Goal: Task Accomplishment & Management: Use online tool/utility

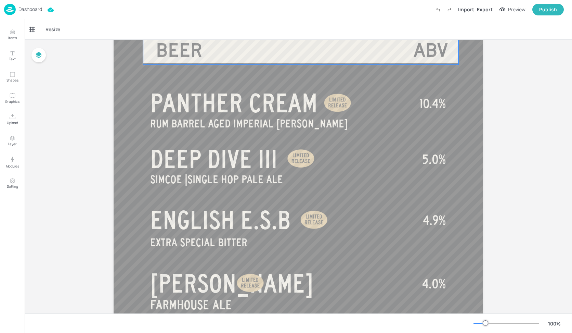
scroll to position [68, 0]
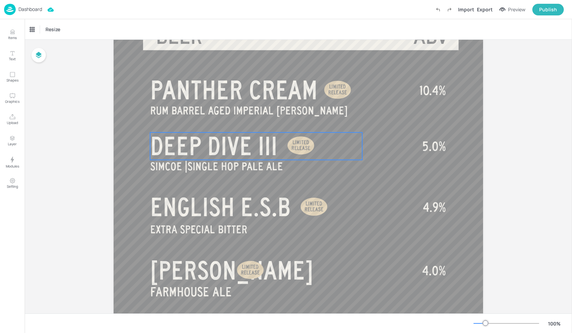
click at [248, 144] on span "DEEP DIVE III" at bounding box center [213, 145] width 127 height 27
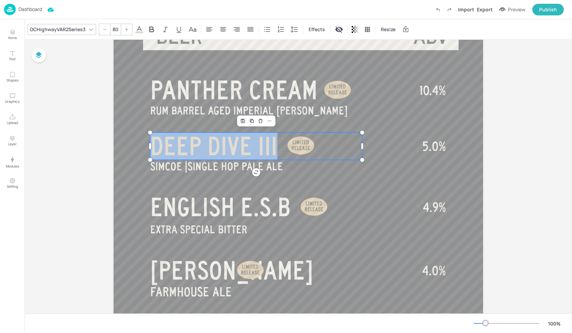
drag, startPoint x: 277, startPoint y: 145, endPoint x: 154, endPoint y: 145, distance: 123.2
click at [154, 145] on p "DEEP DIVE III" at bounding box center [256, 145] width 212 height 27
copy span "DEEP DIVE III"
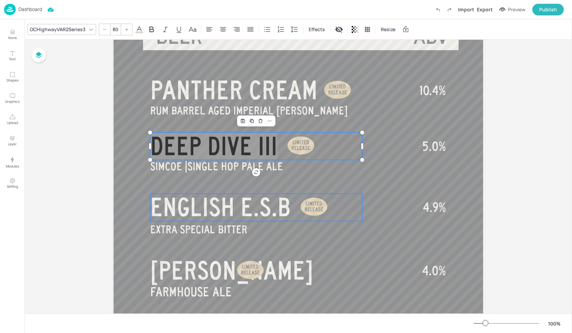
scroll to position [0, 0]
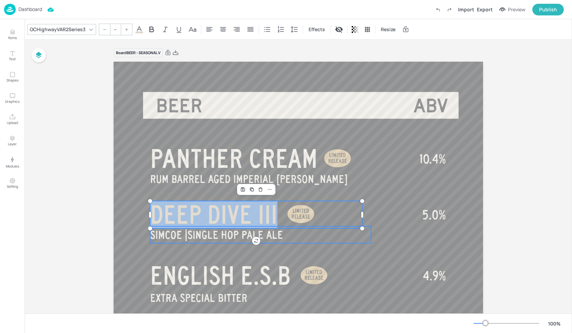
type input "35"
click at [287, 234] on p "SIMCOE | SINGLE HOP PALE ALE" at bounding box center [260, 234] width 221 height 17
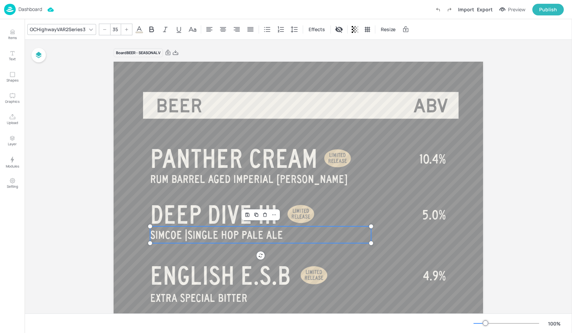
click at [289, 234] on p "SIMCOE | SINGLE HOP PALE ALE" at bounding box center [260, 234] width 221 height 17
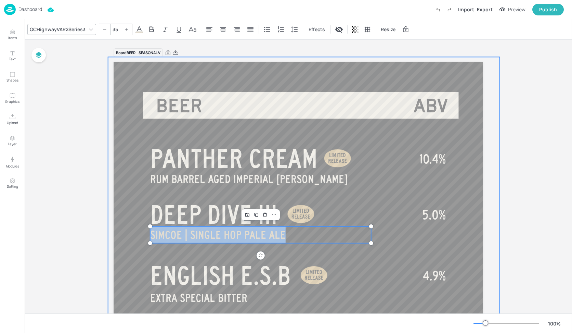
drag, startPoint x: 288, startPoint y: 234, endPoint x: 203, endPoint y: 238, distance: 85.3
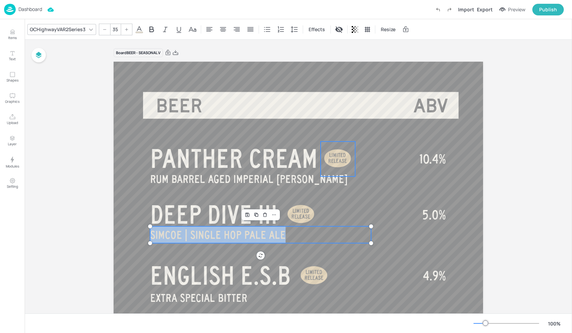
click at [336, 158] on div at bounding box center [338, 158] width 35 height 34
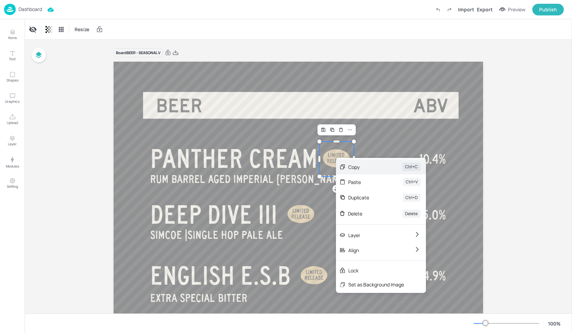
click at [353, 168] on div "Copy" at bounding box center [365, 166] width 35 height 7
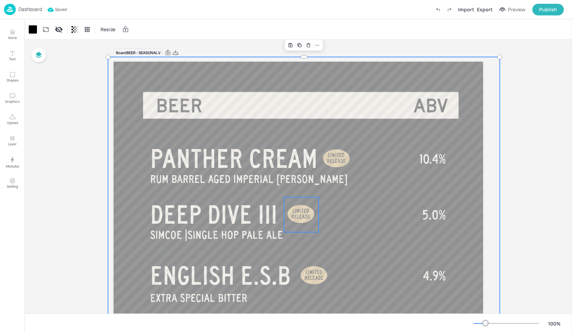
click at [303, 210] on div at bounding box center [301, 214] width 35 height 35
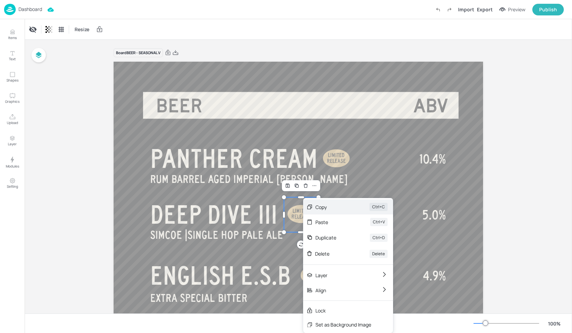
click at [329, 206] on div "Copy" at bounding box center [333, 206] width 35 height 7
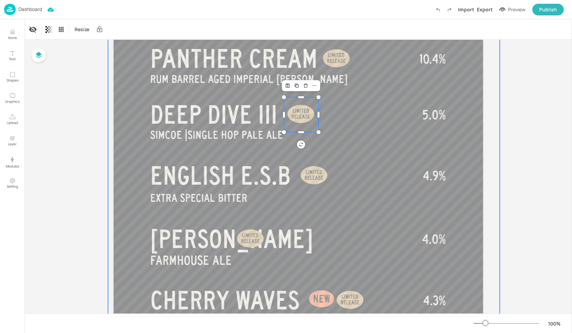
scroll to position [103, 0]
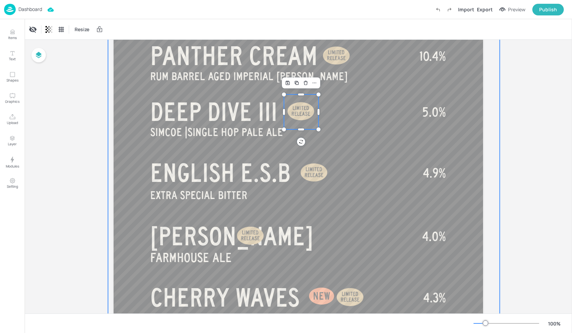
click at [210, 162] on span "ENGLISH E.S.B" at bounding box center [220, 172] width 141 height 27
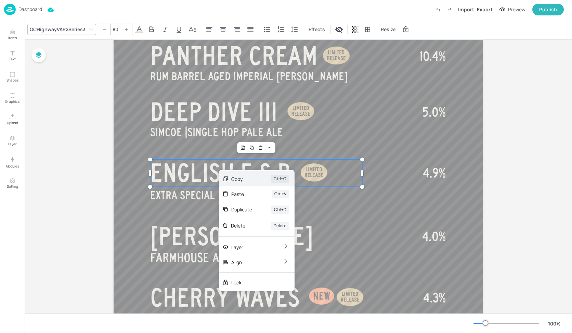
click at [229, 176] on div "Copy Ctrl+C" at bounding box center [257, 178] width 76 height 15
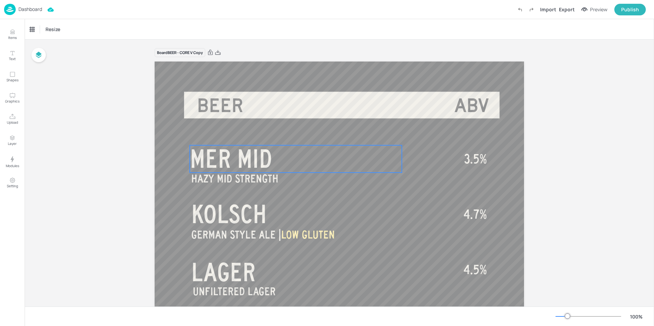
click at [282, 158] on p "MER MID" at bounding box center [296, 158] width 212 height 27
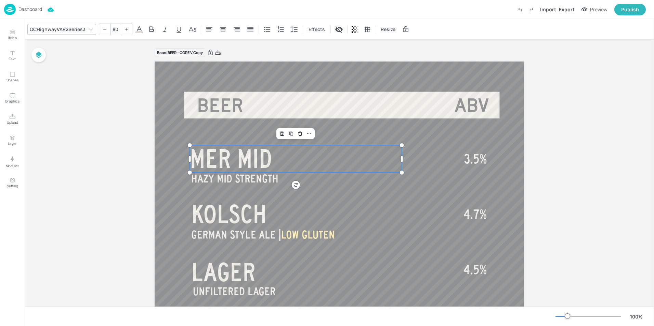
click at [282, 158] on p "MER MID" at bounding box center [296, 158] width 212 height 27
drag, startPoint x: 274, startPoint y: 157, endPoint x: 179, endPoint y: 155, distance: 95.2
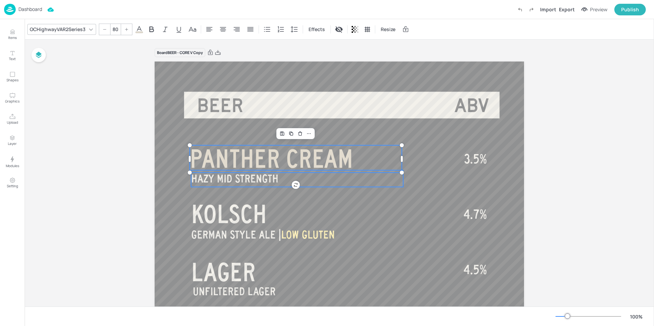
type input "35"
click at [277, 179] on span "HAZY MID STRENGTH" at bounding box center [234, 179] width 87 height 12
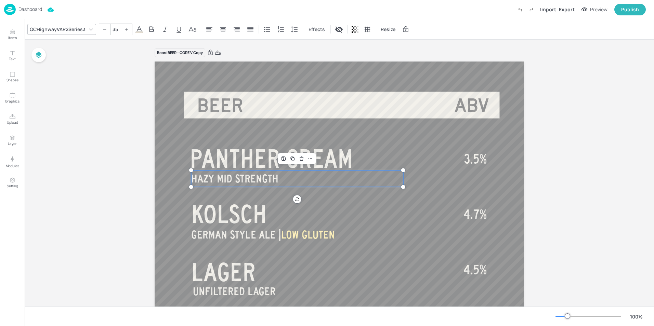
click at [277, 179] on span "HAZY MID STRENGTH" at bounding box center [234, 179] width 87 height 12
drag, startPoint x: 277, startPoint y: 179, endPoint x: 113, endPoint y: 181, distance: 164.0
click at [278, 179] on p "RUM BARRELL" at bounding box center [297, 178] width 212 height 17
type input "40"
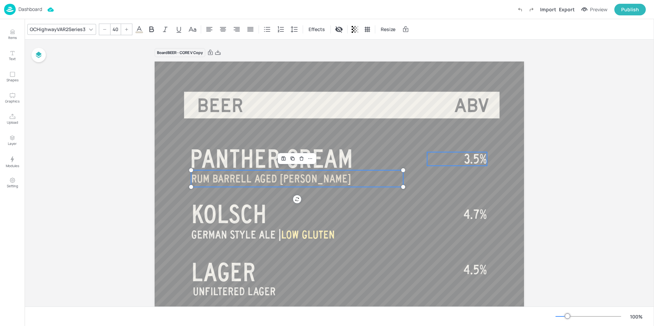
click at [476, 161] on span "3.5%" at bounding box center [475, 159] width 23 height 14
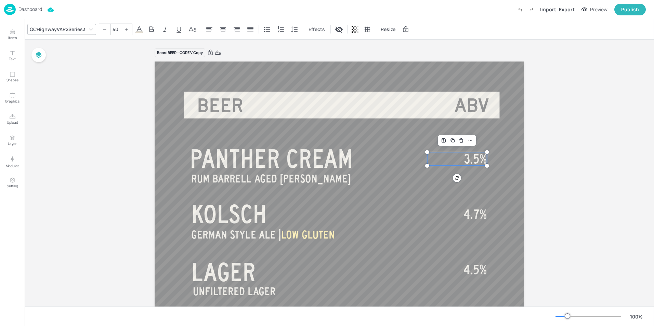
click at [476, 161] on span "3.5%" at bounding box center [475, 159] width 23 height 14
click at [477, 161] on span "3.5%" at bounding box center [475, 159] width 23 height 14
click at [478, 161] on span "3.5%" at bounding box center [475, 159] width 23 height 14
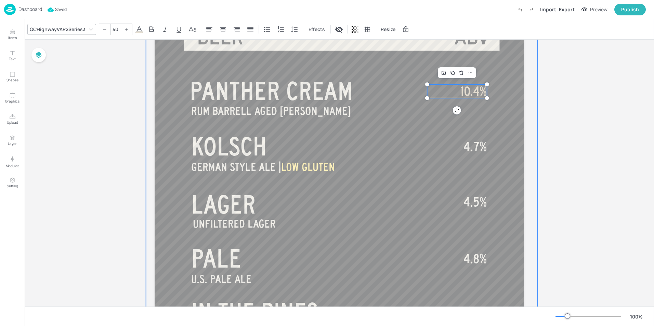
scroll to position [68, 0]
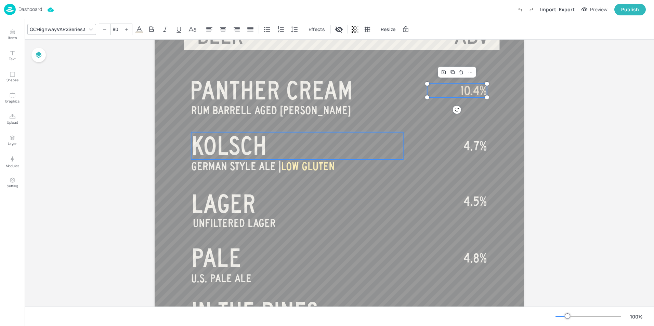
click at [366, 144] on p "KOLSCH" at bounding box center [297, 145] width 212 height 27
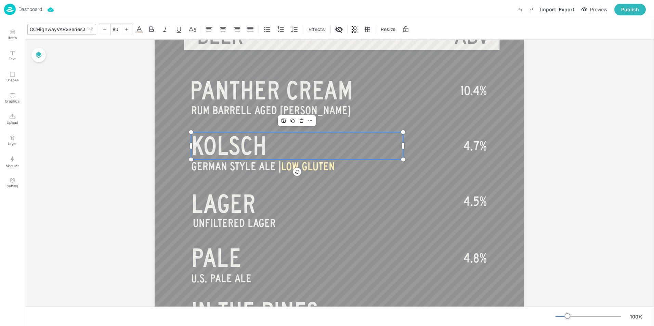
click at [294, 147] on p "KOLSCH" at bounding box center [297, 145] width 212 height 27
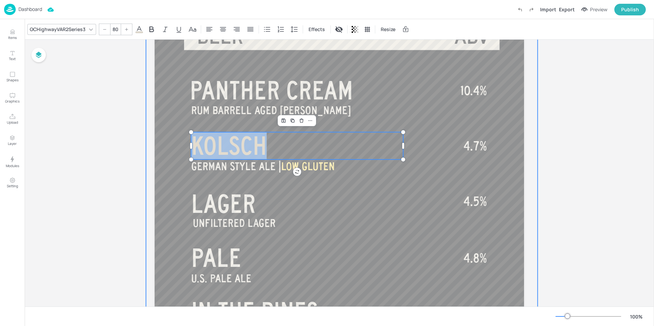
drag, startPoint x: 277, startPoint y: 145, endPoint x: 184, endPoint y: 152, distance: 93.1
click at [184, 152] on div "RUM BARRELL AGED IMERIAL STOUT PANTHER CREAM GERMAN STYLE ALE | LOW GLUTEN KOLS…" at bounding box center [340, 321] width 370 height 657
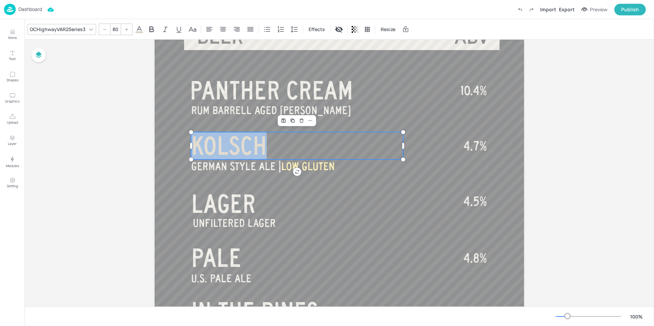
scroll to position [27, 0]
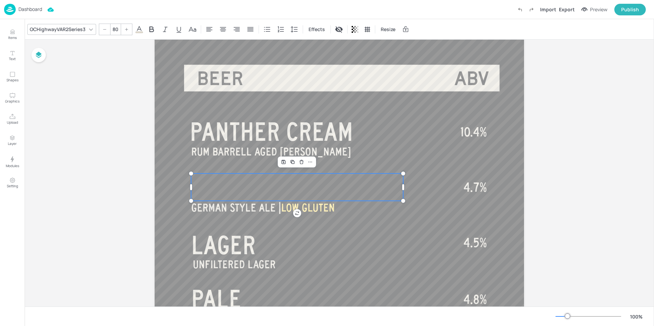
click at [220, 185] on p at bounding box center [297, 187] width 212 height 27
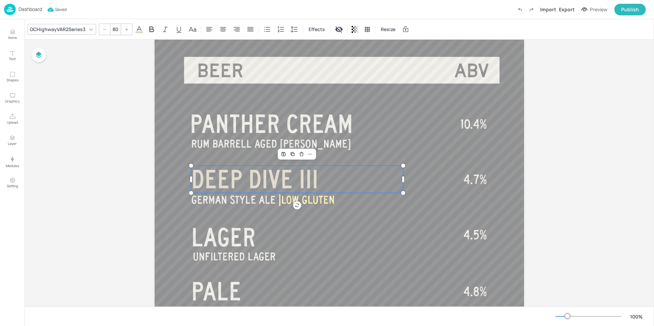
scroll to position [68, 0]
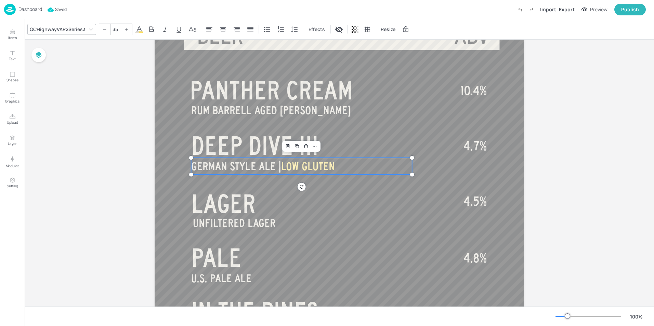
click at [348, 170] on p "GERMAN STYLE ALE | LOW GLUTEN" at bounding box center [301, 166] width 221 height 17
click at [344, 167] on p "GERMAN STYLE ALE | LOW GLUTEN" at bounding box center [301, 166] width 221 height 17
drag, startPoint x: 343, startPoint y: 167, endPoint x: 188, endPoint y: 168, distance: 155.4
click at [188, 168] on div "RUM BARRELL AGED IMERIAL STOUT PANTHER CREAM GERMAN STYLE ALE | LOW GLUTEN DEEP…" at bounding box center [340, 321] width 370 height 657
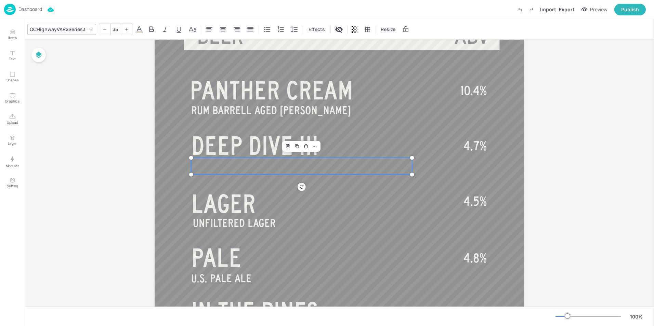
scroll to position [27, 0]
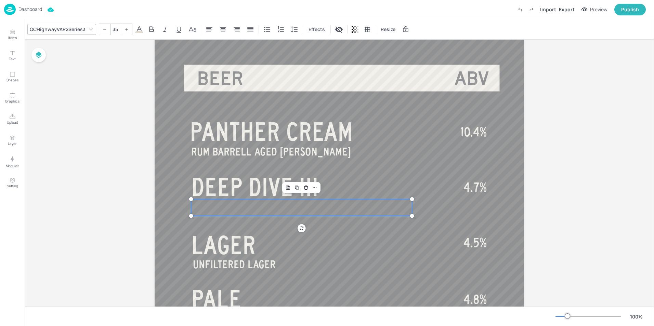
click at [271, 213] on p at bounding box center [301, 208] width 221 height 17
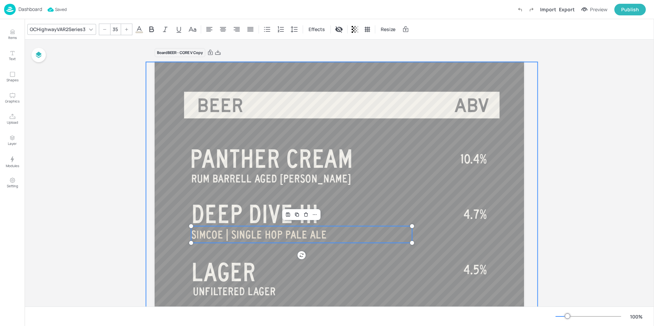
scroll to position [103, 0]
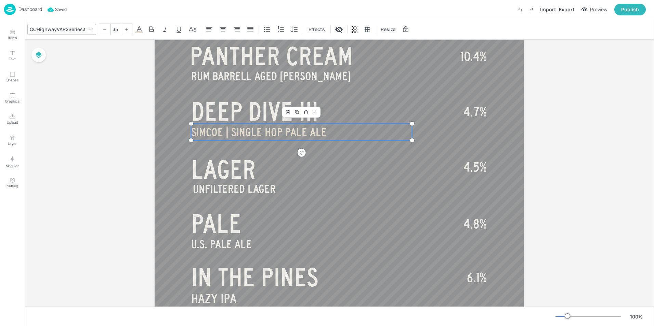
click at [356, 136] on p "SIMCOE | SINGLE HOP PALE ALE" at bounding box center [301, 132] width 221 height 17
click at [563, 133] on div "Board BEER - CORE V Copy RUM BARRELL AGED IMERIAL STOUT PANTHER CREAM SIMCOE | …" at bounding box center [340, 285] width 630 height 696
type input "40"
click at [429, 173] on p "4.5%" at bounding box center [457, 168] width 60 height 14
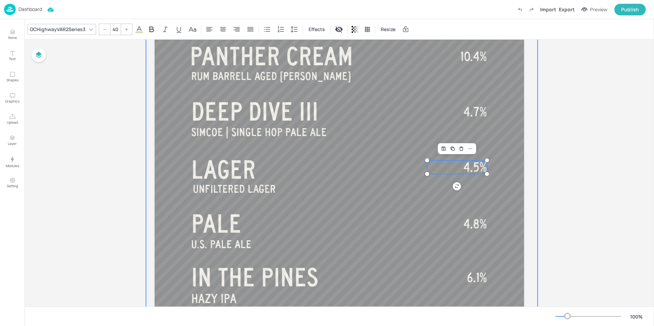
click at [425, 183] on div at bounding box center [342, 291] width 392 height 664
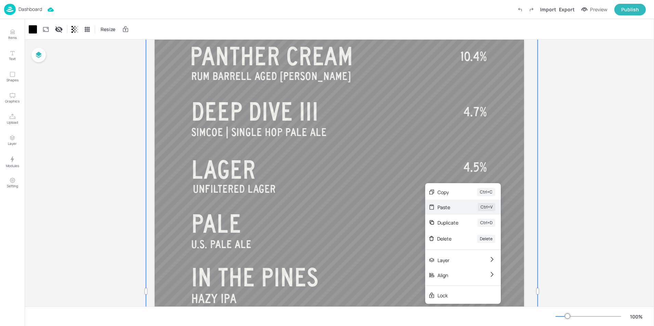
click at [441, 204] on div "Paste" at bounding box center [448, 207] width 21 height 7
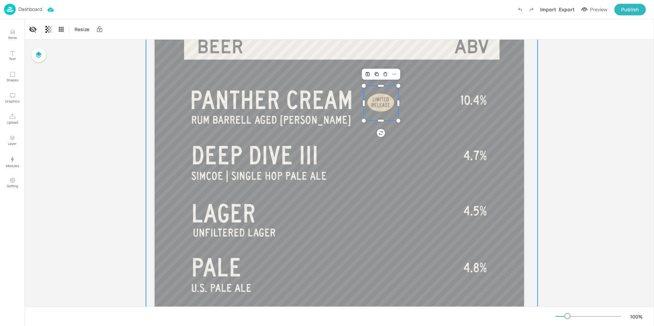
scroll to position [0, 0]
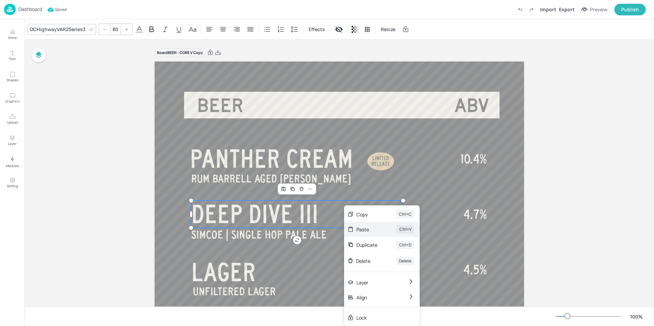
click at [368, 228] on div "Paste" at bounding box center [367, 229] width 21 height 7
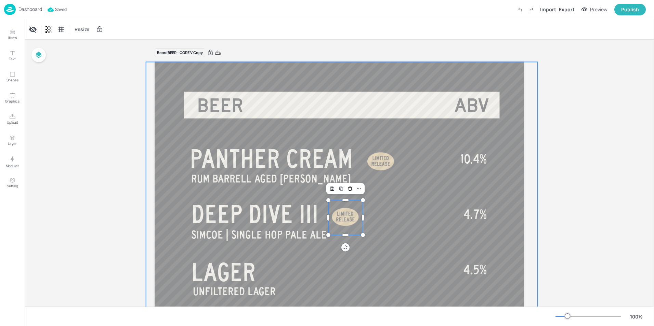
scroll to position [103, 0]
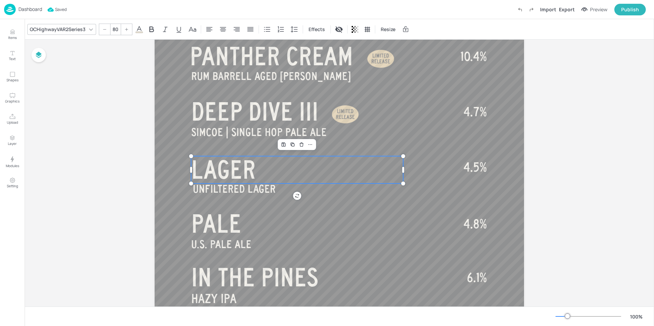
click at [302, 177] on p "LAGER" at bounding box center [297, 169] width 212 height 27
click at [284, 176] on p "LAGER" at bounding box center [297, 169] width 212 height 27
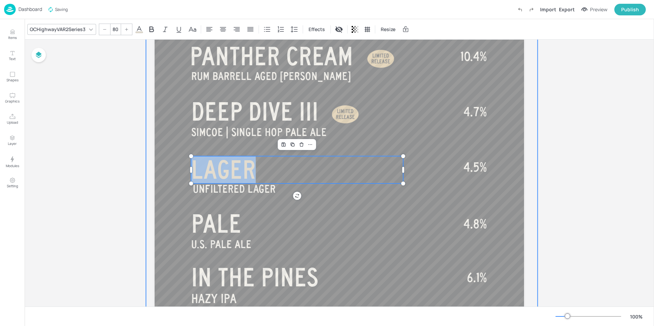
drag, startPoint x: 279, startPoint y: 170, endPoint x: 216, endPoint y: 171, distance: 63.7
click at [183, 173] on div "RUM BARRELL AGED IMERIAL STOUT PANTHER CREAM SIMCOE | SINGLE HOP PALE ALE DEEP …" at bounding box center [340, 287] width 370 height 657
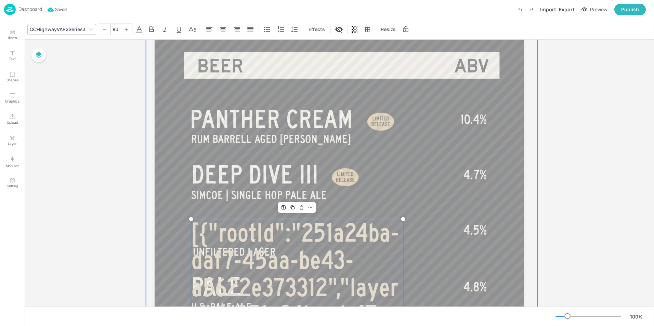
scroll to position [171, 0]
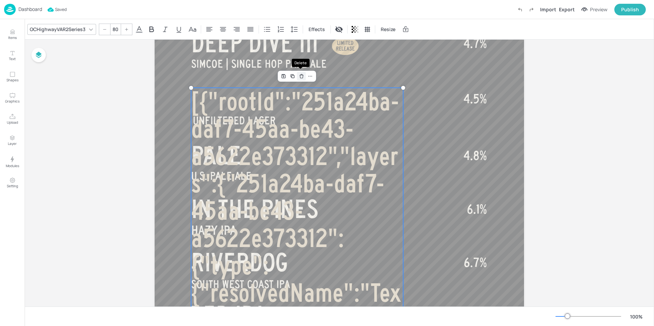
click at [301, 77] on icon "Delete" at bounding box center [301, 76] width 5 height 5
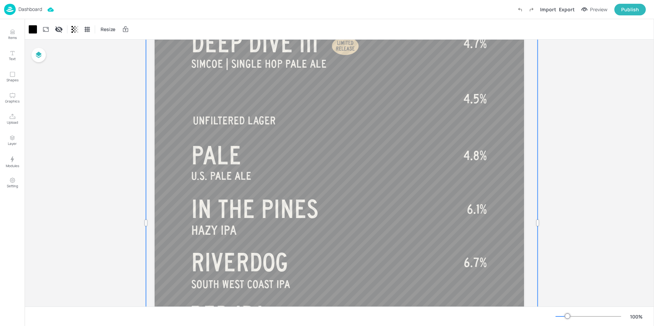
click at [267, 104] on div at bounding box center [342, 223] width 392 height 664
click at [218, 86] on div at bounding box center [342, 223] width 392 height 664
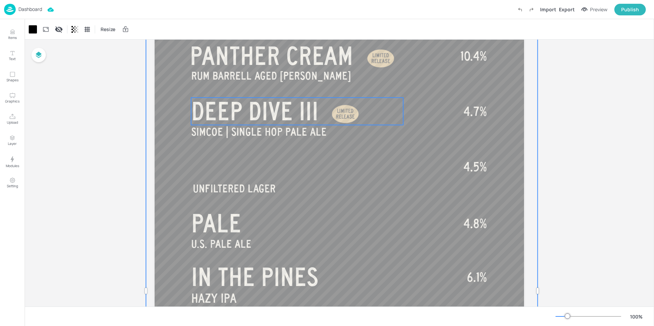
scroll to position [103, 0]
click at [251, 96] on div at bounding box center [342, 291] width 392 height 664
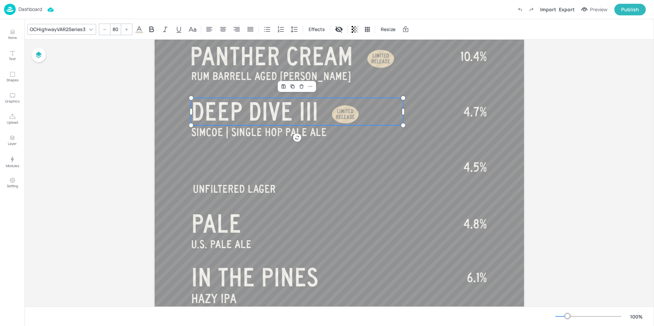
click at [253, 100] on span "DEEP DIVE III" at bounding box center [254, 111] width 127 height 27
click at [294, 88] on icon "Duplicate" at bounding box center [292, 86] width 5 height 5
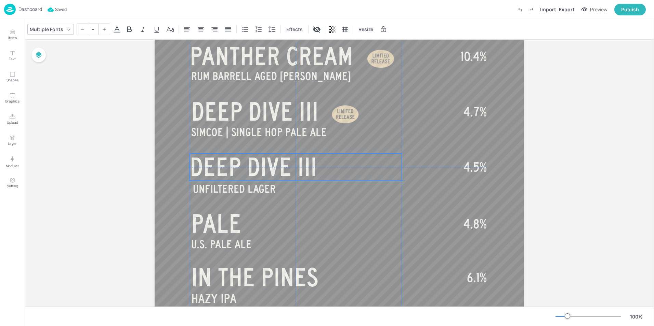
drag, startPoint x: 248, startPoint y: 112, endPoint x: 242, endPoint y: 164, distance: 51.7
click at [242, 164] on span "DEEP DIVE III" at bounding box center [253, 167] width 127 height 27
click at [341, 173] on p "DEEP DIVE III" at bounding box center [296, 167] width 212 height 27
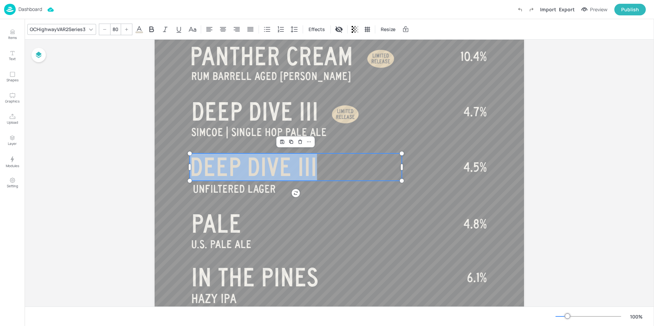
drag, startPoint x: 333, startPoint y: 169, endPoint x: 132, endPoint y: 164, distance: 201.0
click at [132, 164] on div "Board BEER - CORE V Copy RUM BARRELL AGED IMERIAL STOUT PANTHER CREAM SIMCOE | …" at bounding box center [340, 285] width 630 height 696
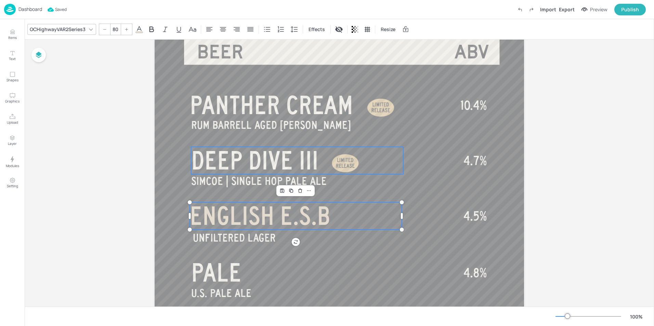
scroll to position [123, 0]
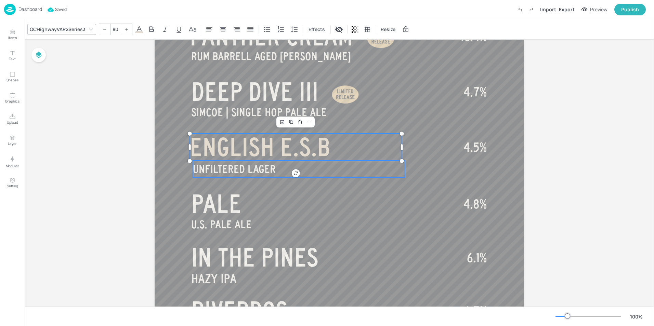
type input "35"
click at [284, 170] on p "UNFILTERED LAGER" at bounding box center [299, 169] width 212 height 17
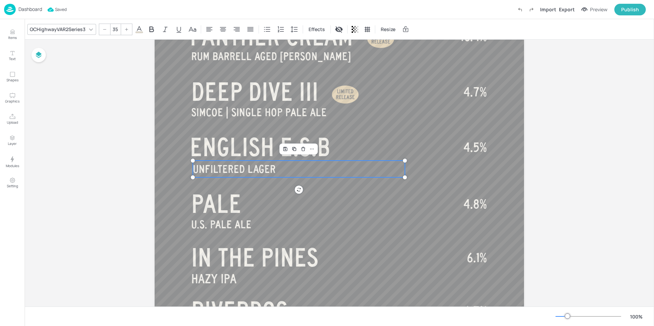
click at [284, 170] on p "UNFILTERED LAGER" at bounding box center [299, 169] width 212 height 17
drag, startPoint x: 284, startPoint y: 170, endPoint x: 135, endPoint y: 171, distance: 149.2
click at [136, 171] on div "Board BEER - CORE V Copy RUM BARRELL AGED IMERIAL STOUT PANTHER CREAM SIMCOE | …" at bounding box center [340, 265] width 408 height 696
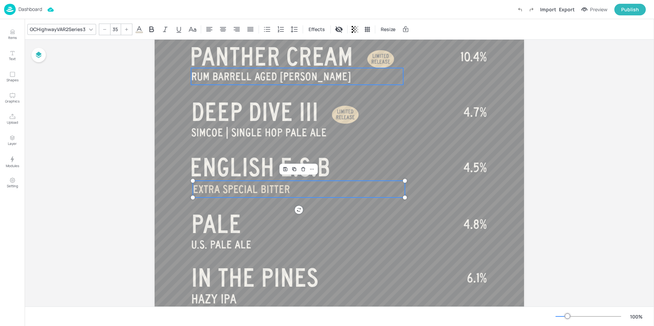
scroll to position [103, 0]
type input "40"
click at [464, 115] on span "4.7%" at bounding box center [475, 112] width 23 height 14
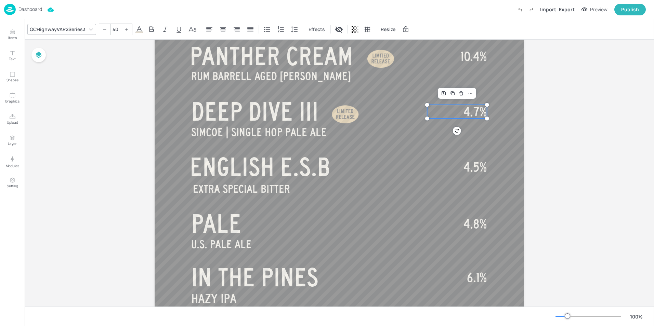
click at [464, 115] on span "4.7%" at bounding box center [475, 112] width 23 height 14
click at [477, 114] on span "4.7%" at bounding box center [475, 112] width 23 height 14
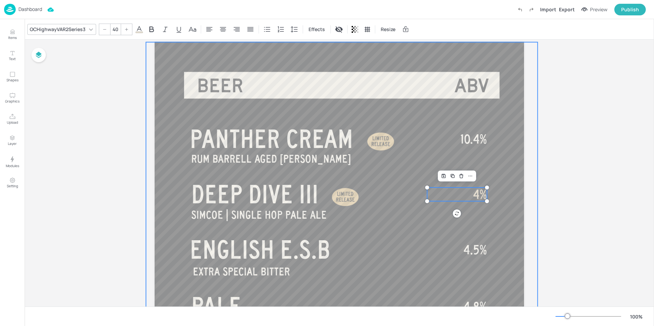
scroll to position [0, 0]
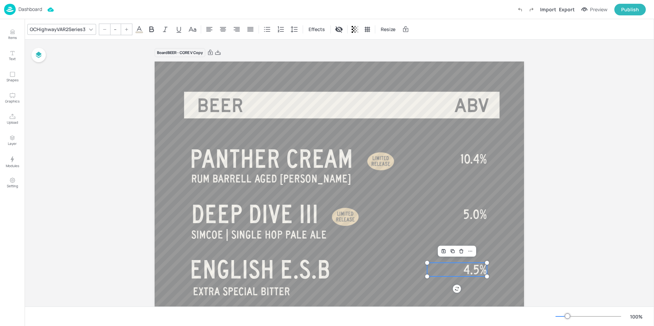
type input "40"
click at [478, 266] on span "4.5%" at bounding box center [475, 270] width 23 height 14
